Goal: Information Seeking & Learning: Learn about a topic

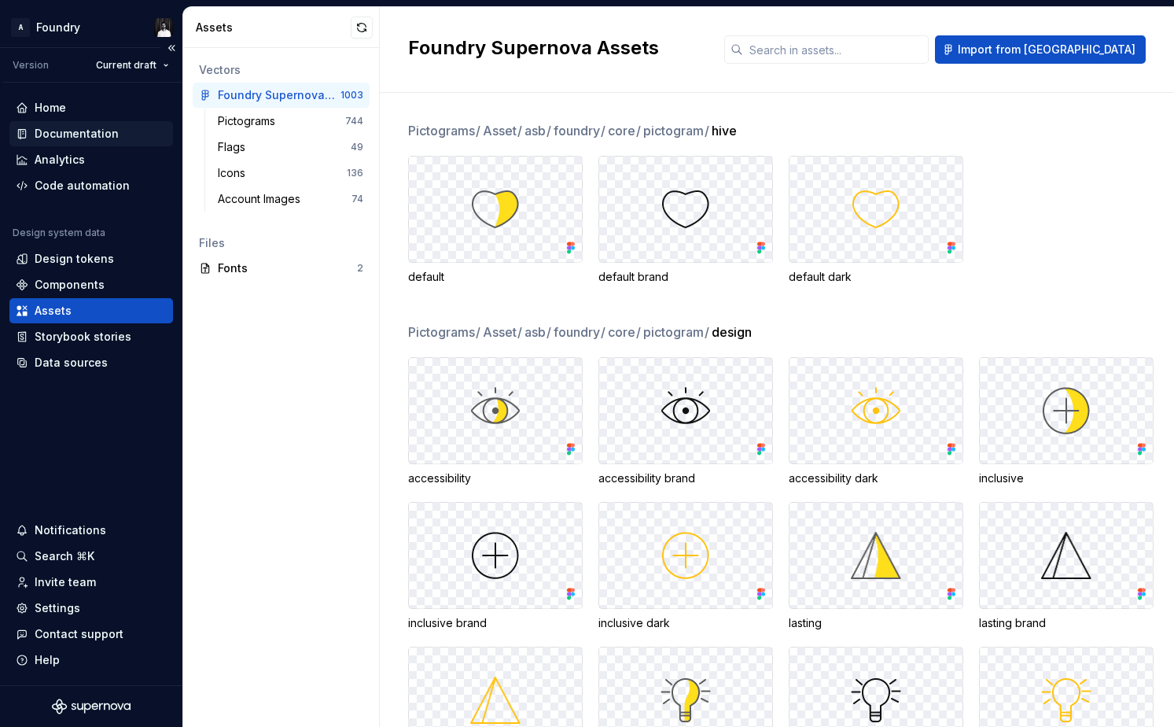
click at [77, 131] on div "Documentation" at bounding box center [77, 134] width 84 height 16
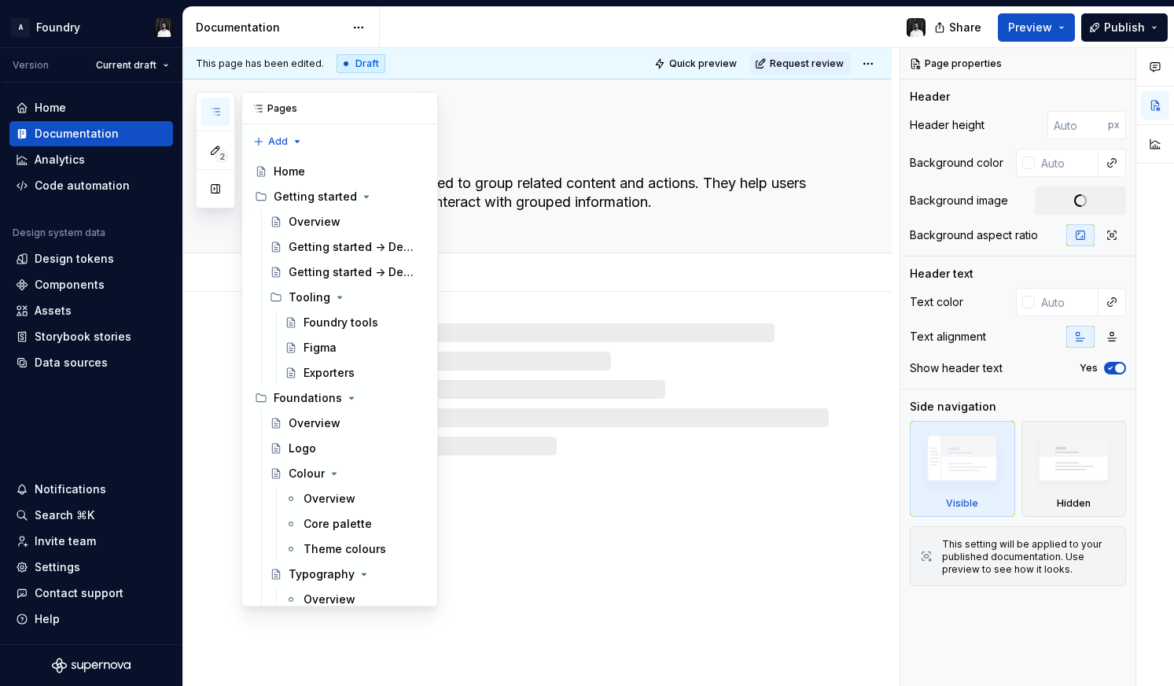
click at [217, 112] on icon "button" at bounding box center [215, 111] width 13 height 13
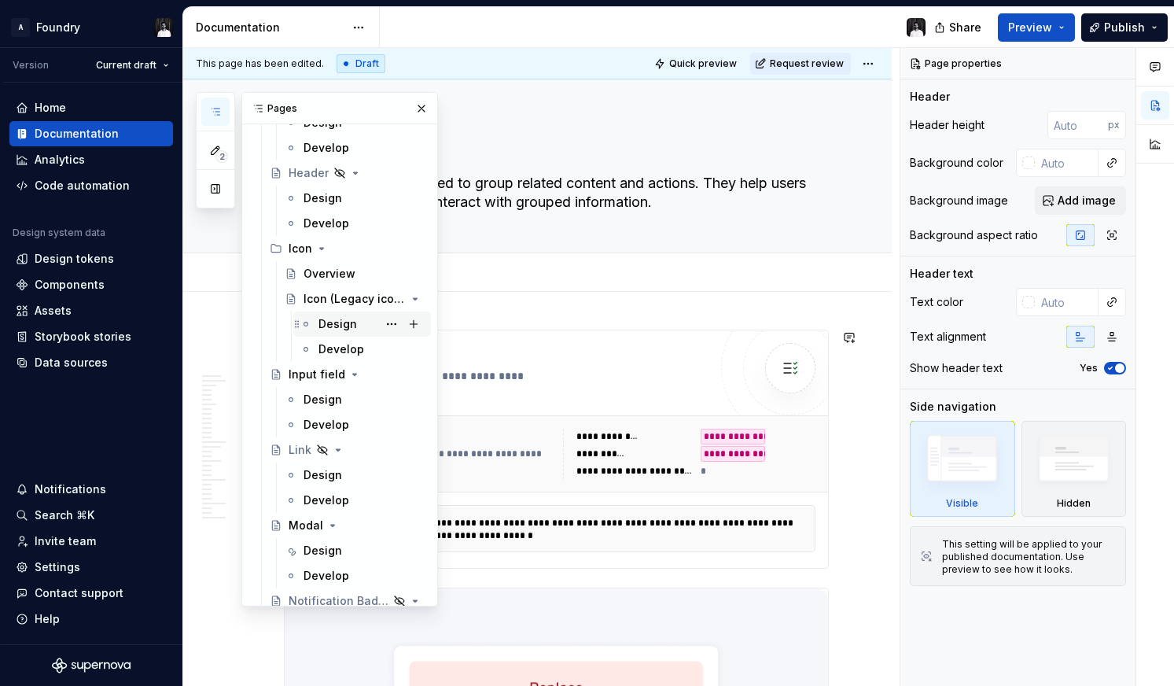
scroll to position [2319, 0]
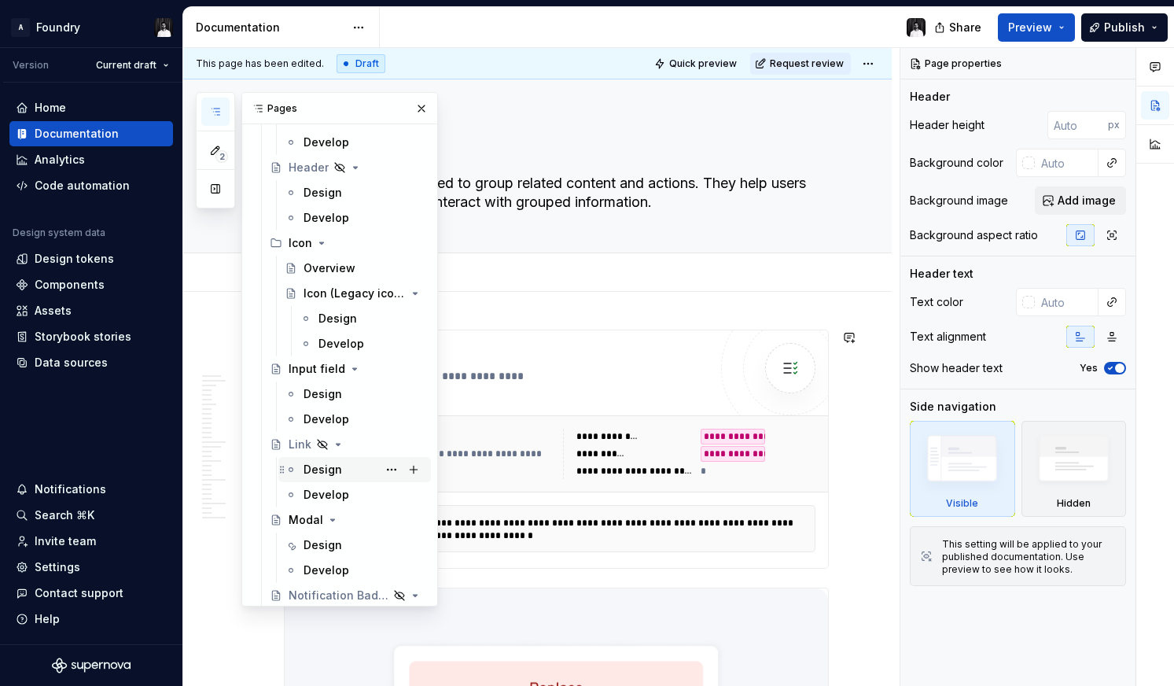
click at [317, 472] on div "Design" at bounding box center [323, 470] width 39 height 16
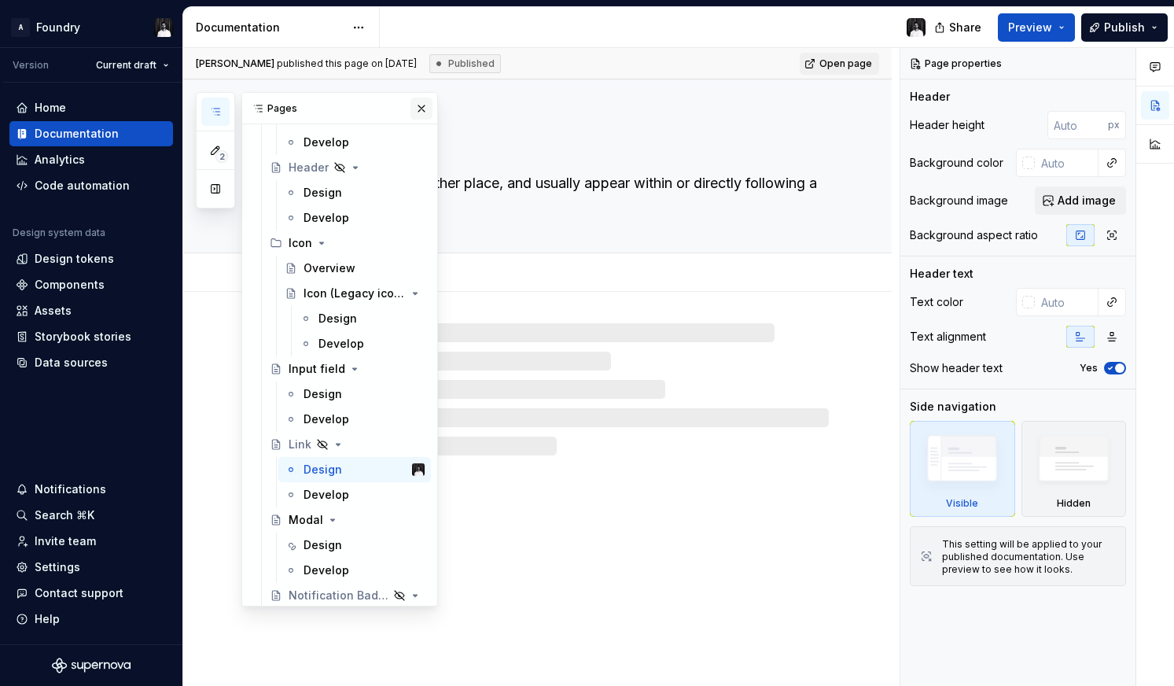
click at [423, 106] on button "button" at bounding box center [422, 109] width 22 height 22
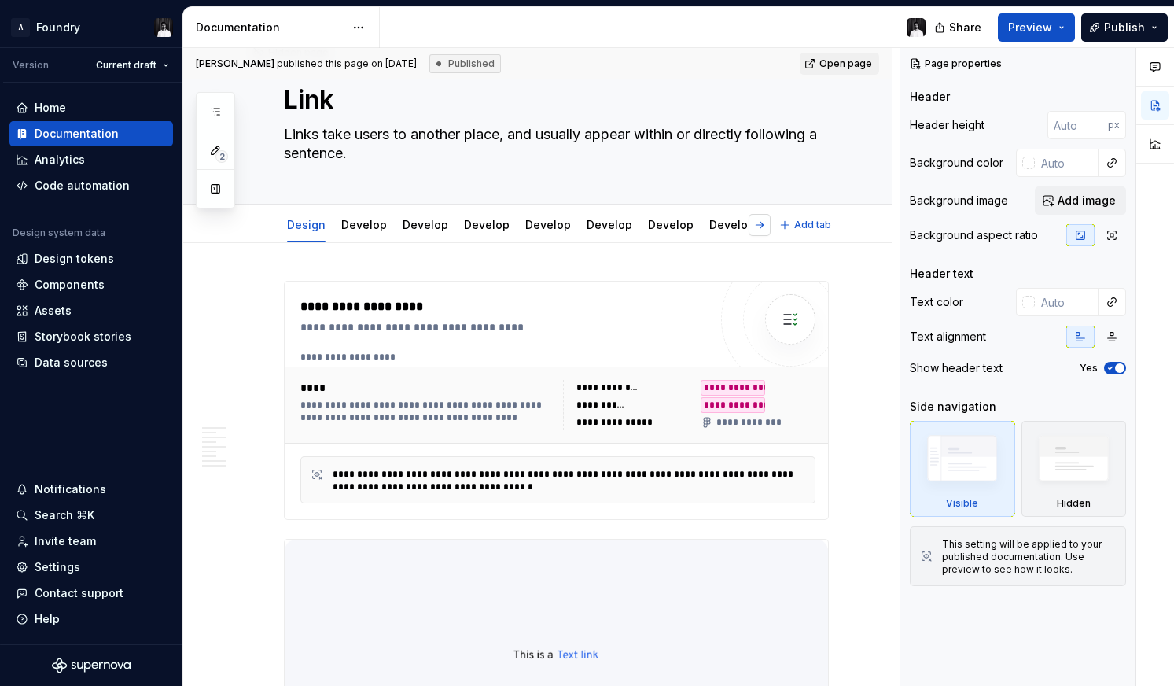
click at [771, 226] on button "button" at bounding box center [760, 225] width 22 height 22
click at [288, 230] on button "button" at bounding box center [286, 225] width 22 height 22
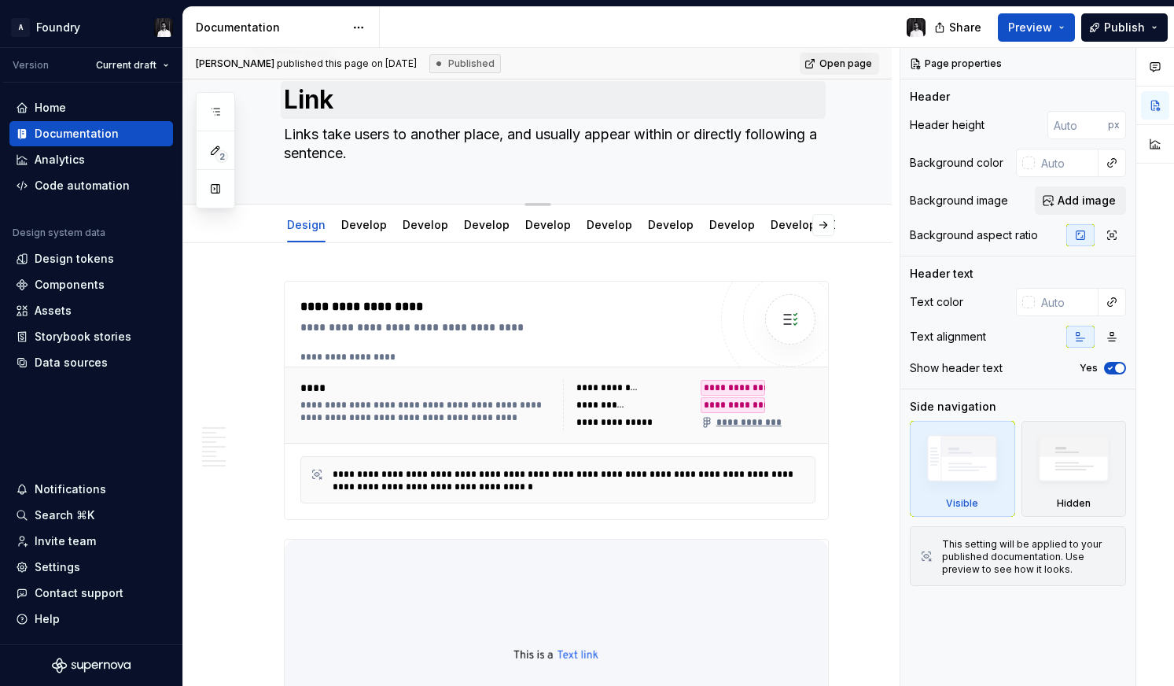
type textarea "*"
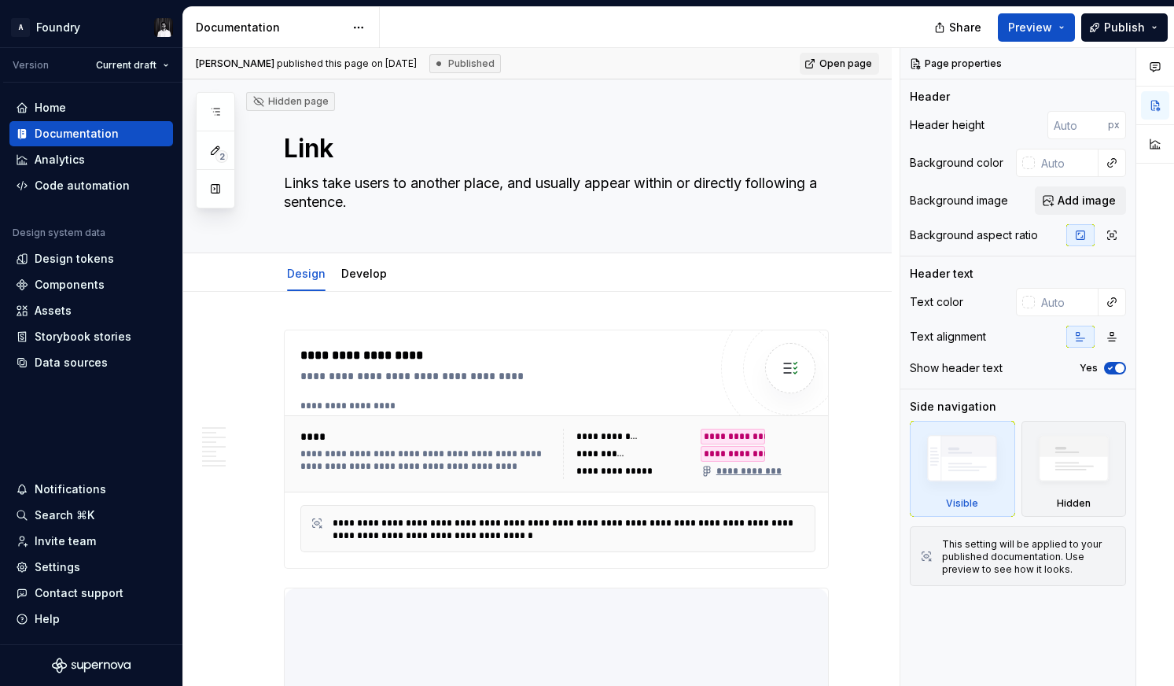
type textarea "*"
